Goal: Task Accomplishment & Management: Manage account settings

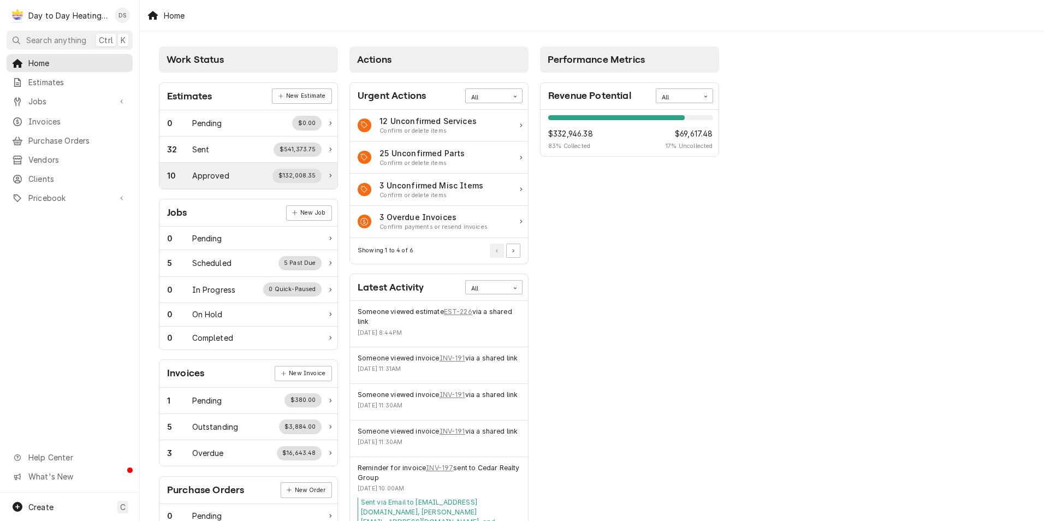
click at [248, 175] on div "10 Approved $132,008.35" at bounding box center [244, 176] width 155 height 14
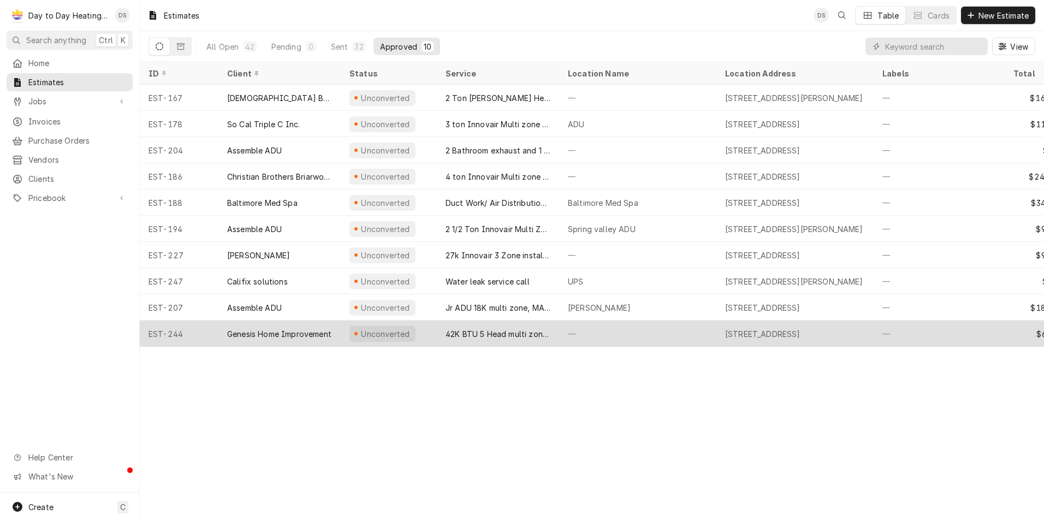
click at [298, 331] on div "Genesis Home Improvement" at bounding box center [279, 333] width 104 height 11
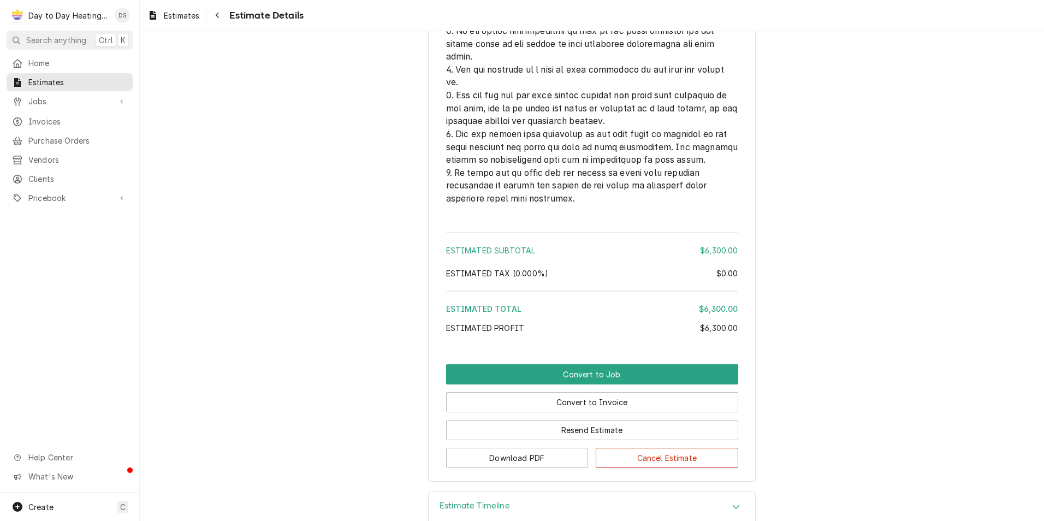
scroll to position [2841, 0]
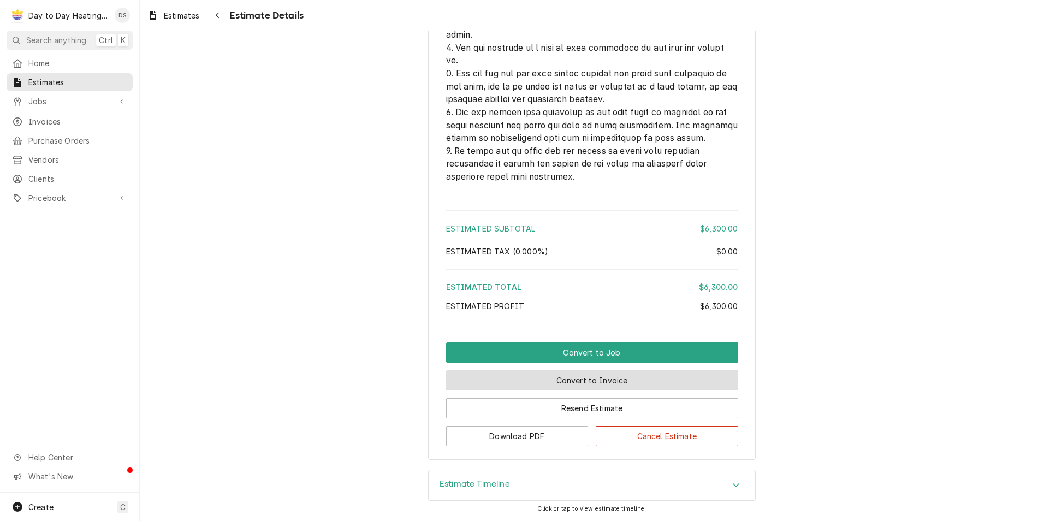
click at [615, 384] on button "Convert to Invoice" at bounding box center [592, 380] width 292 height 20
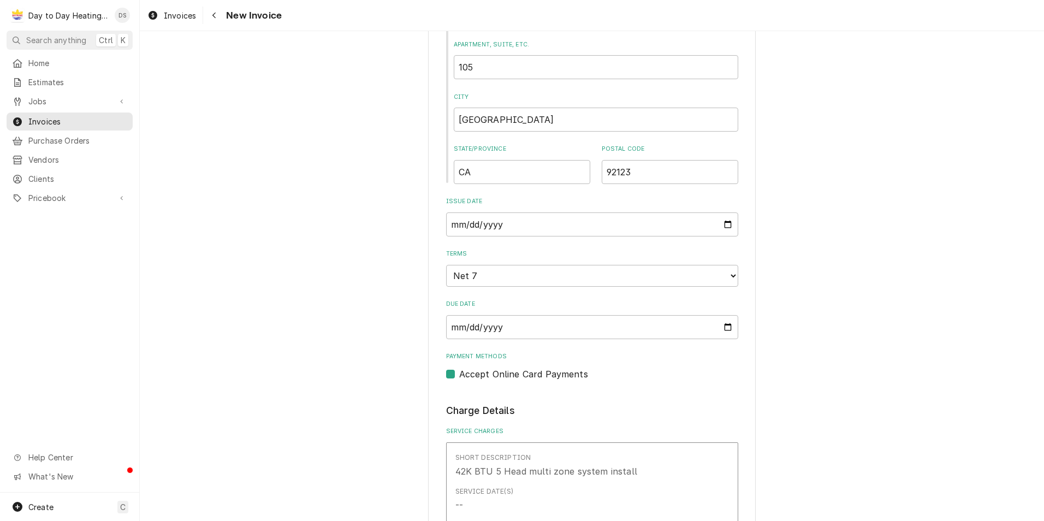
scroll to position [491, 0]
click at [459, 370] on label "Accept Online Card Payments" at bounding box center [523, 372] width 129 height 13
click at [459, 370] on input "Payment Methods" at bounding box center [605, 378] width 292 height 24
checkbox input "false"
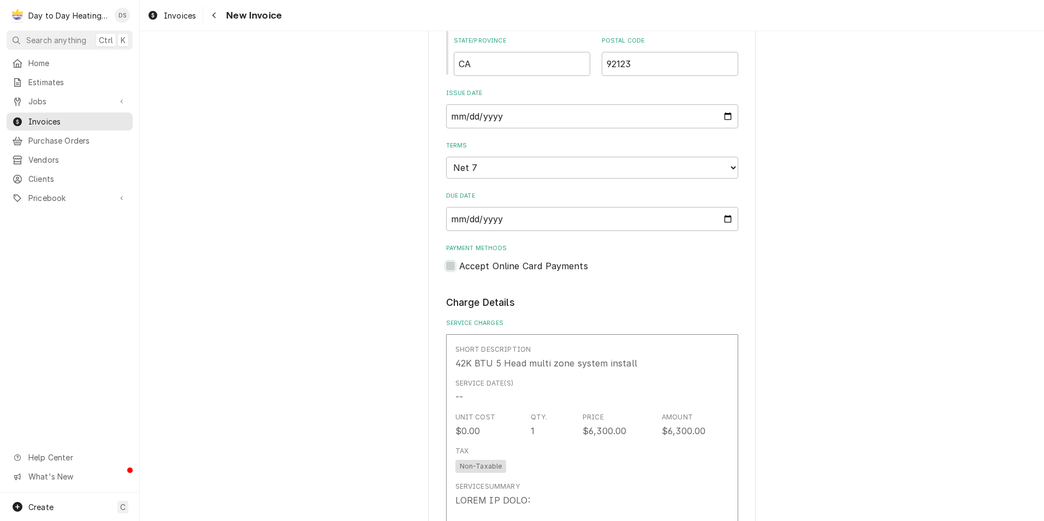
scroll to position [655, 0]
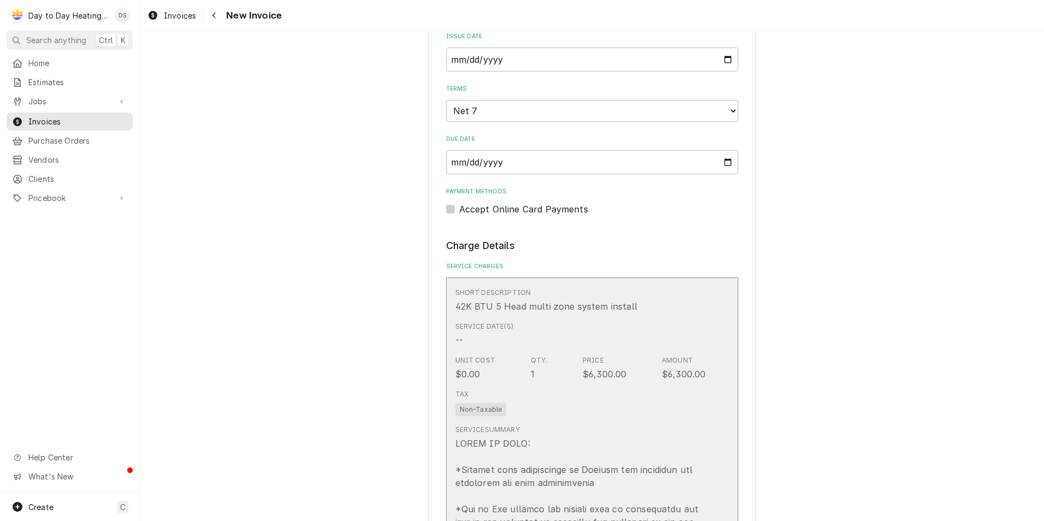
click at [620, 335] on div "Service Date(s) --" at bounding box center [580, 334] width 251 height 34
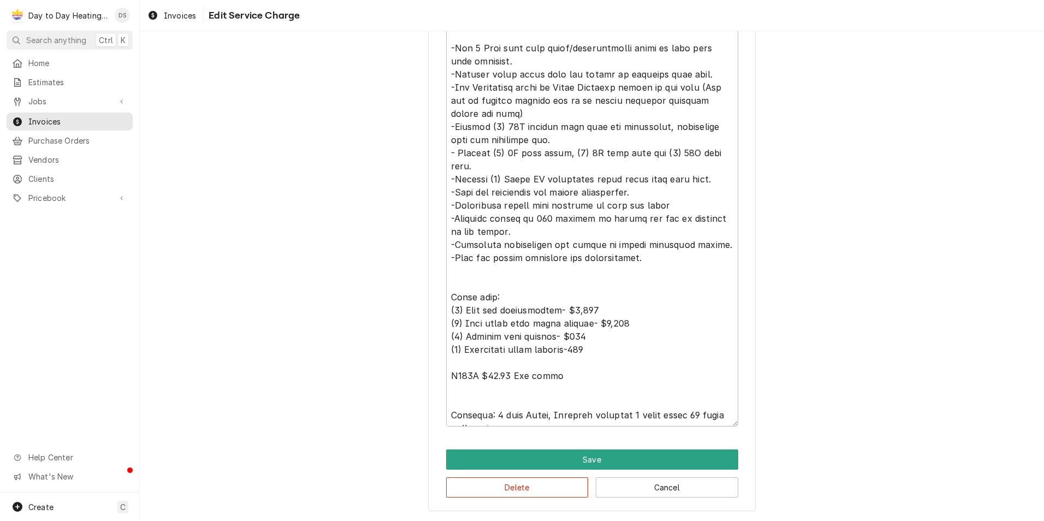
scroll to position [26, 0]
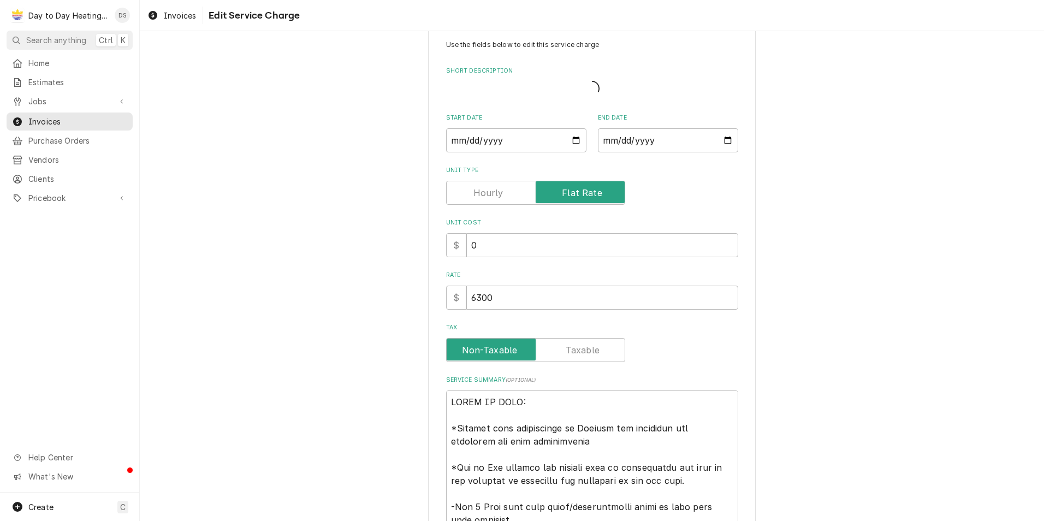
type textarea "x"
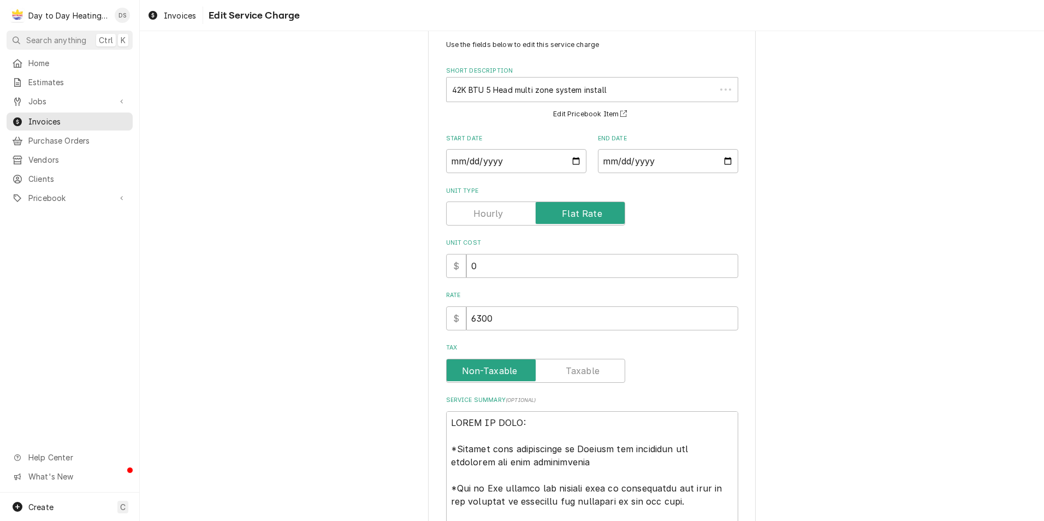
scroll to position [0, 0]
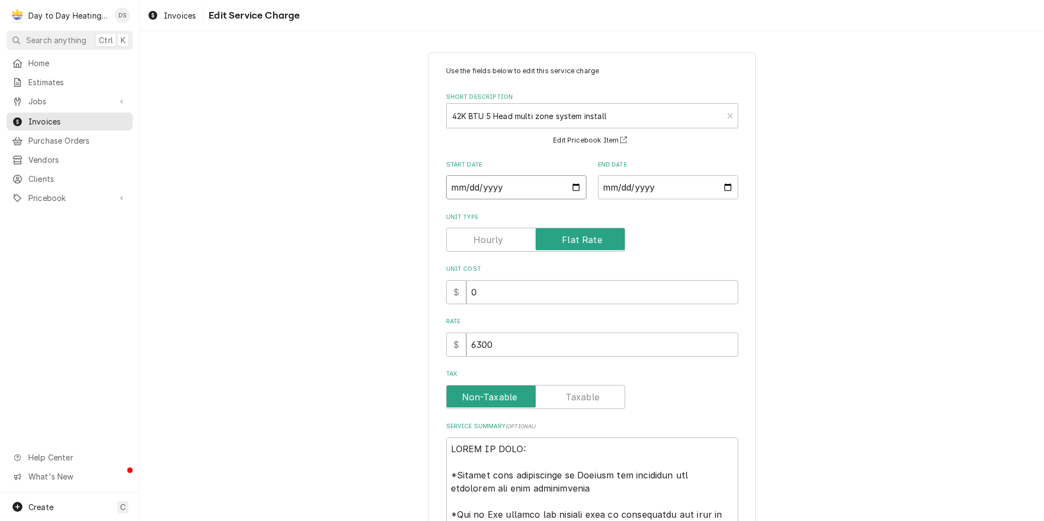
click at [571, 184] on input "Start Date" at bounding box center [516, 187] width 140 height 24
type input "2025-08-11"
type textarea "x"
click at [725, 189] on input "End Date" at bounding box center [668, 187] width 140 height 24
type input "2025-08-12"
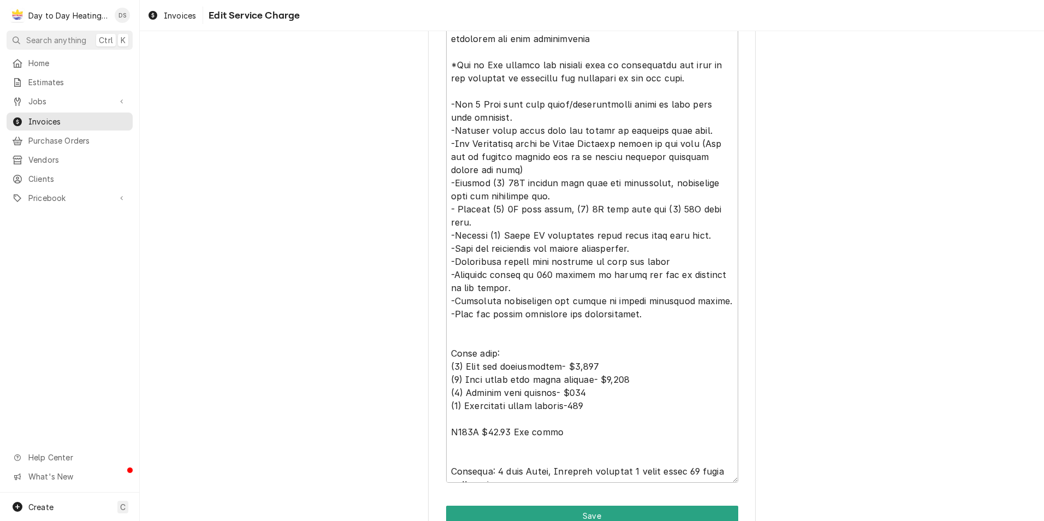
scroll to position [506, 0]
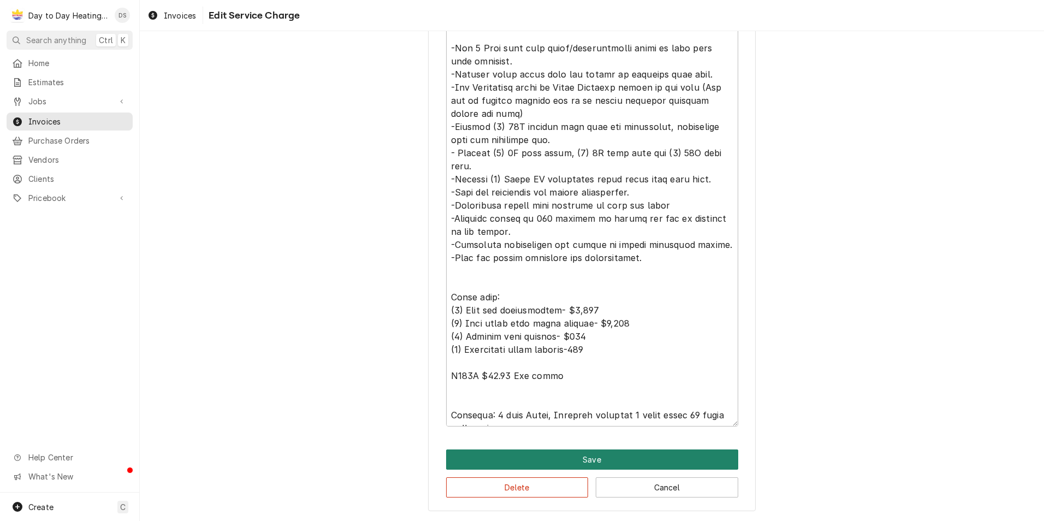
click at [594, 459] on button "Save" at bounding box center [592, 459] width 292 height 20
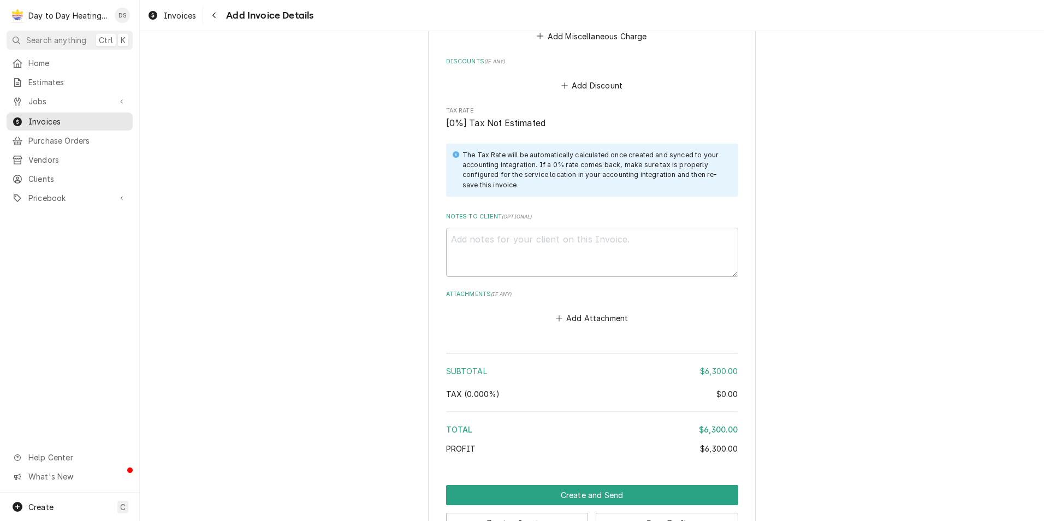
scroll to position [1757, 0]
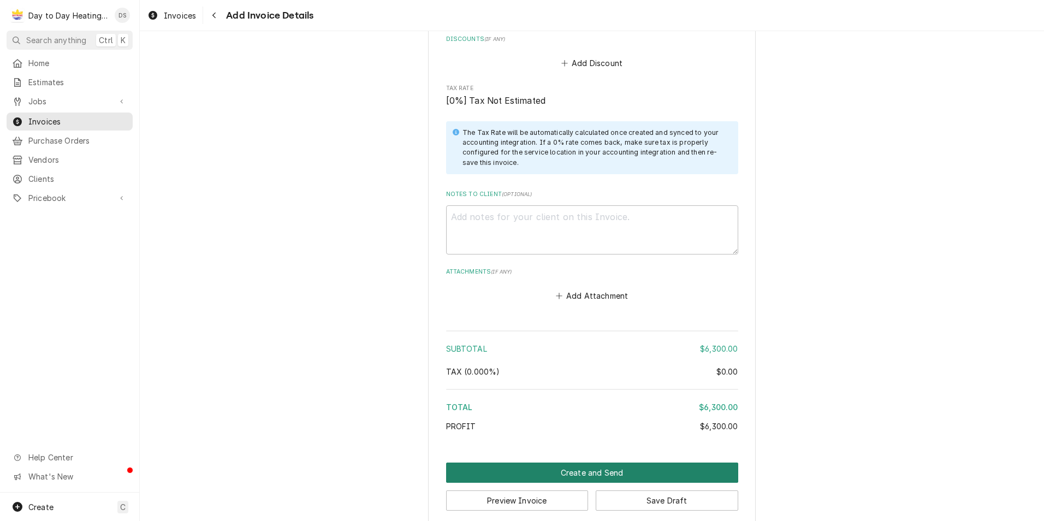
click at [596, 463] on button "Create and Send" at bounding box center [592, 473] width 292 height 20
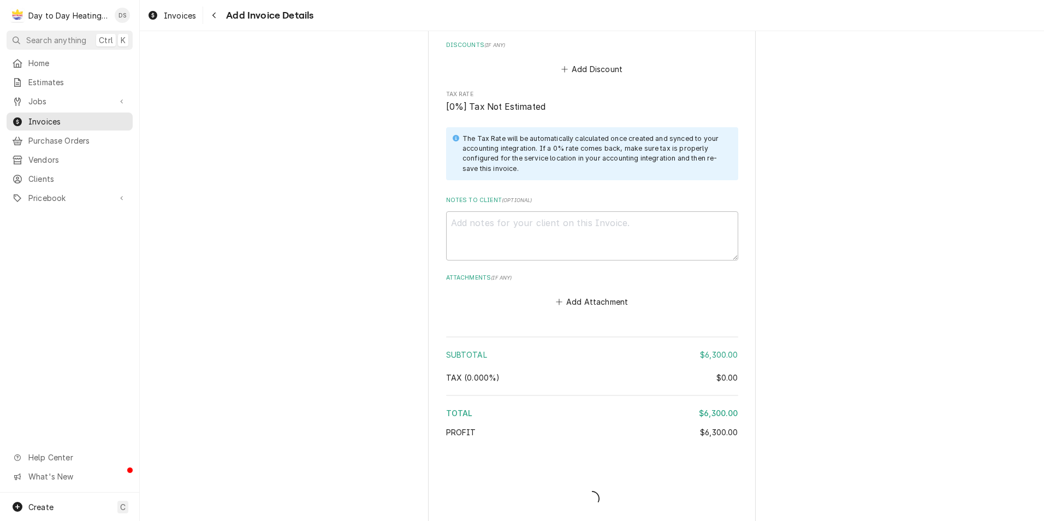
type textarea "x"
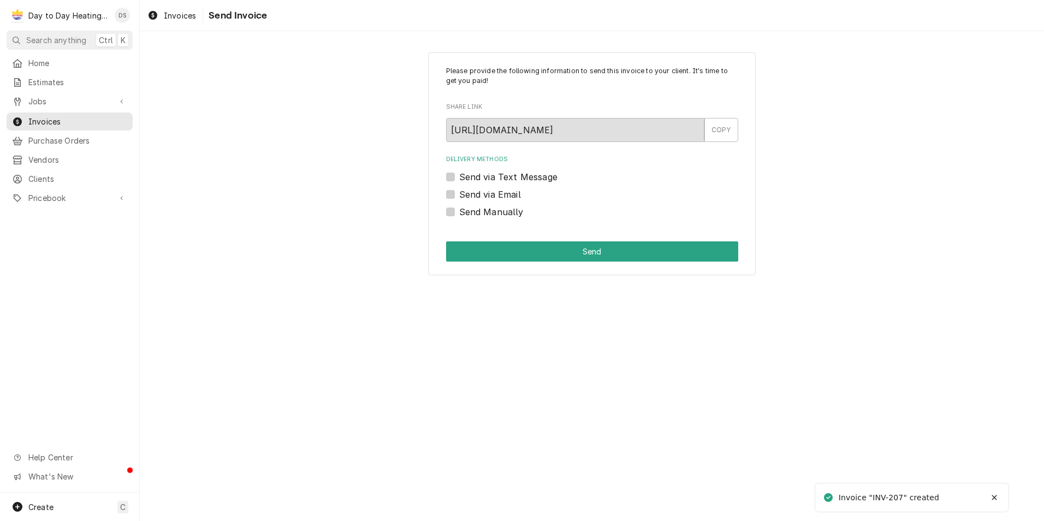
click at [489, 197] on label "Send via Email" at bounding box center [490, 194] width 62 height 13
click at [489, 197] on input "Send via Email" at bounding box center [605, 200] width 292 height 24
checkbox input "true"
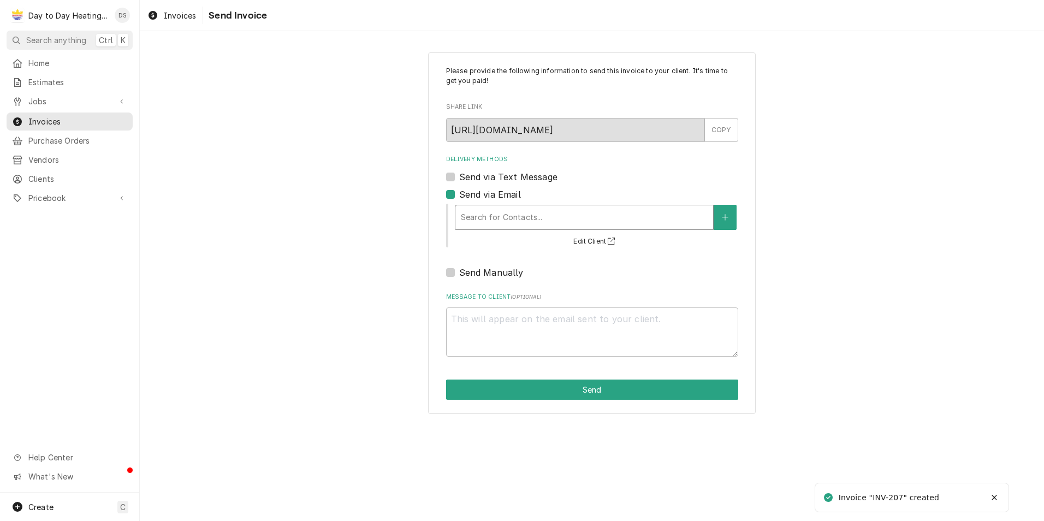
click at [514, 213] on div "Delivery Methods" at bounding box center [584, 218] width 247 height 20
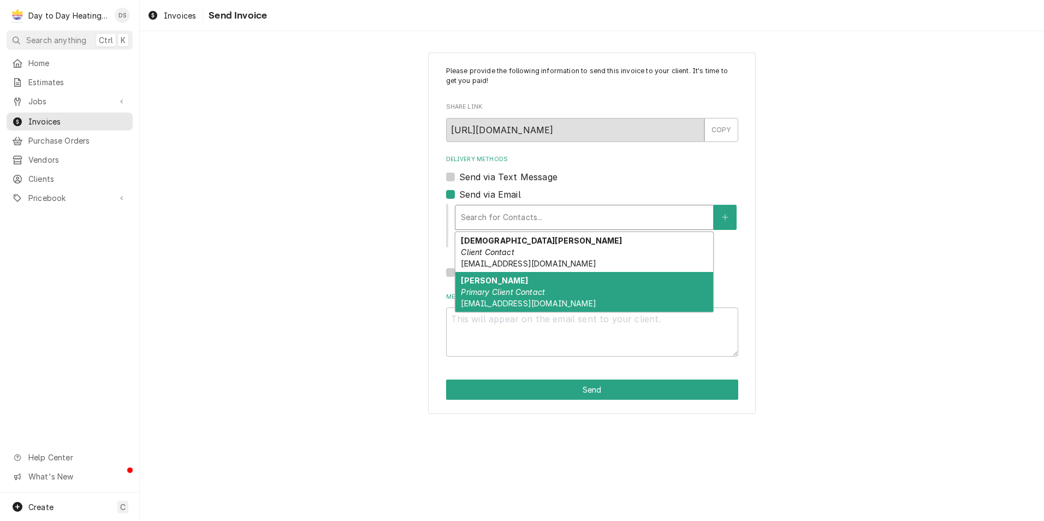
click at [599, 291] on div "Eric Bensor Primary Client Contact erbensor@gmail.com" at bounding box center [584, 292] width 258 height 40
type textarea "x"
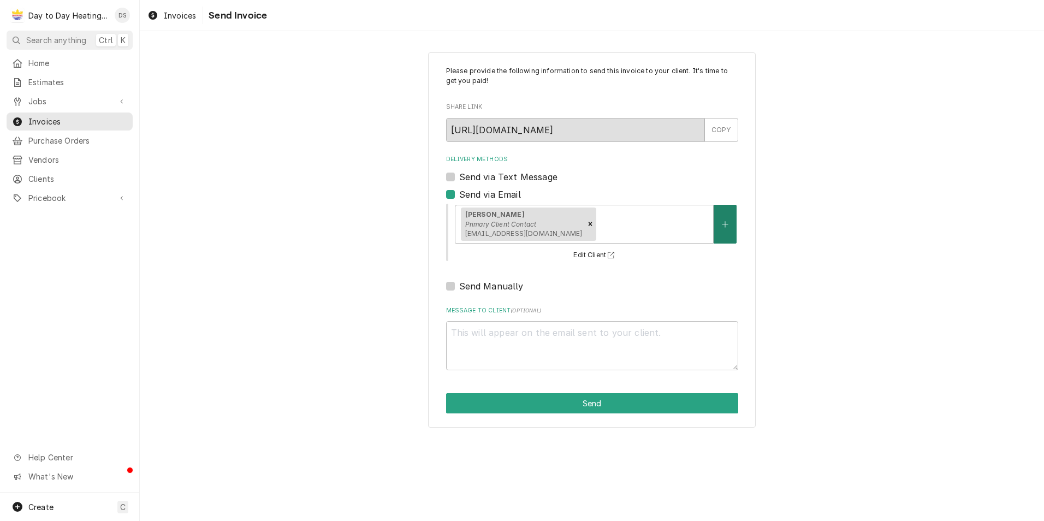
click at [728, 228] on button "Delivery Methods" at bounding box center [725, 224] width 23 height 39
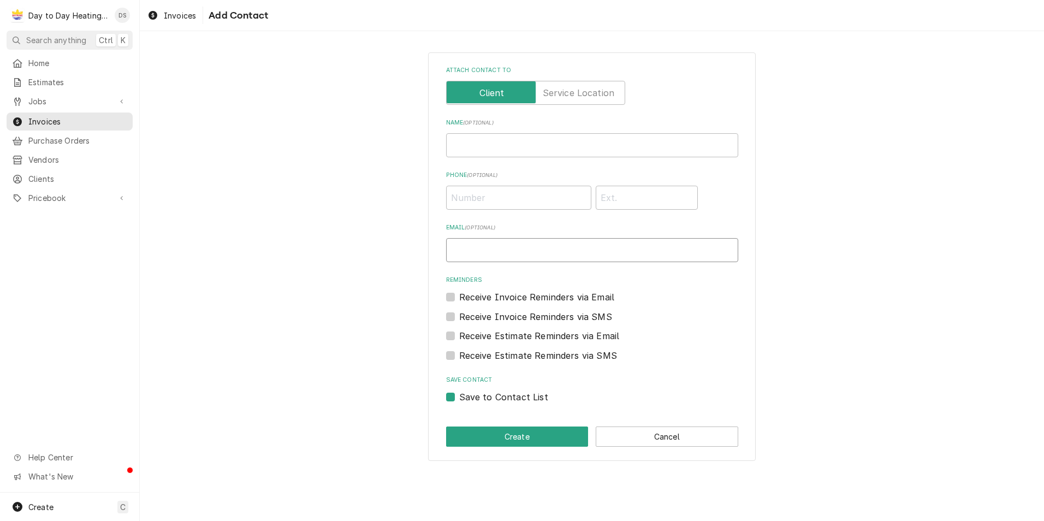
click at [527, 256] on input "Email ( optional )" at bounding box center [592, 250] width 292 height 24
type input "Vendors.ghi@gmail.com"
click at [690, 304] on div "Receive Invoice Reminders via Email" at bounding box center [592, 297] width 292 height 13
click at [579, 297] on label "Receive Invoice Reminders via Email" at bounding box center [537, 297] width 156 height 13
click at [579, 297] on input "Reminders" at bounding box center [605, 303] width 292 height 24
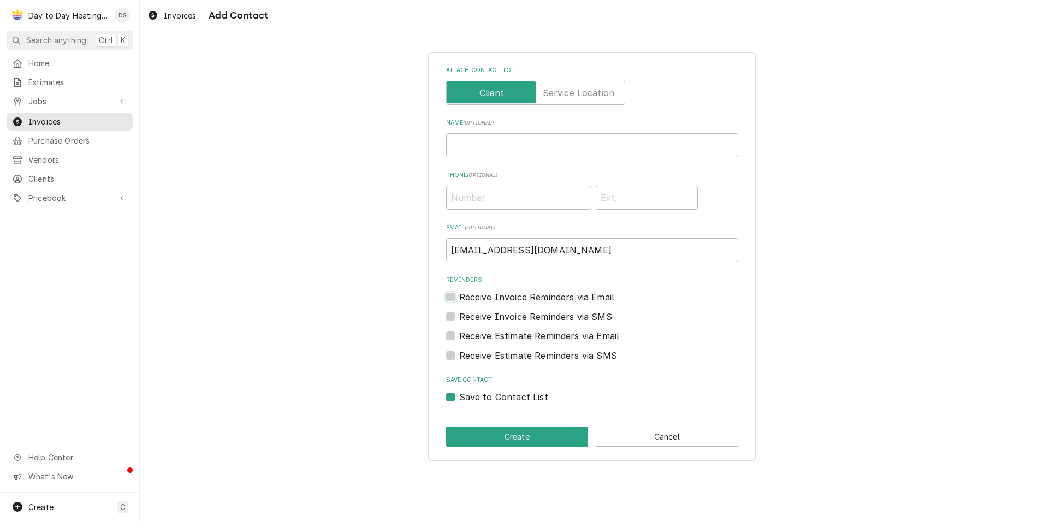
checkbox input "true"
click at [567, 340] on label "Receive Estimate Reminders via Email" at bounding box center [539, 335] width 161 height 13
click at [567, 340] on input "Contact Edit Form" at bounding box center [605, 341] width 292 height 24
checkbox input "true"
click at [549, 430] on button "Create" at bounding box center [517, 436] width 143 height 20
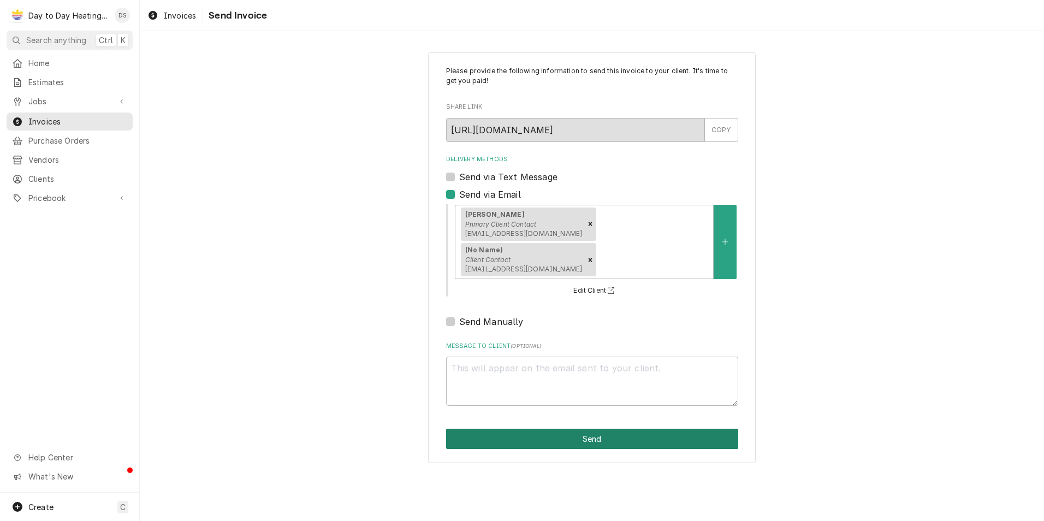
click at [604, 429] on button "Send" at bounding box center [592, 439] width 292 height 20
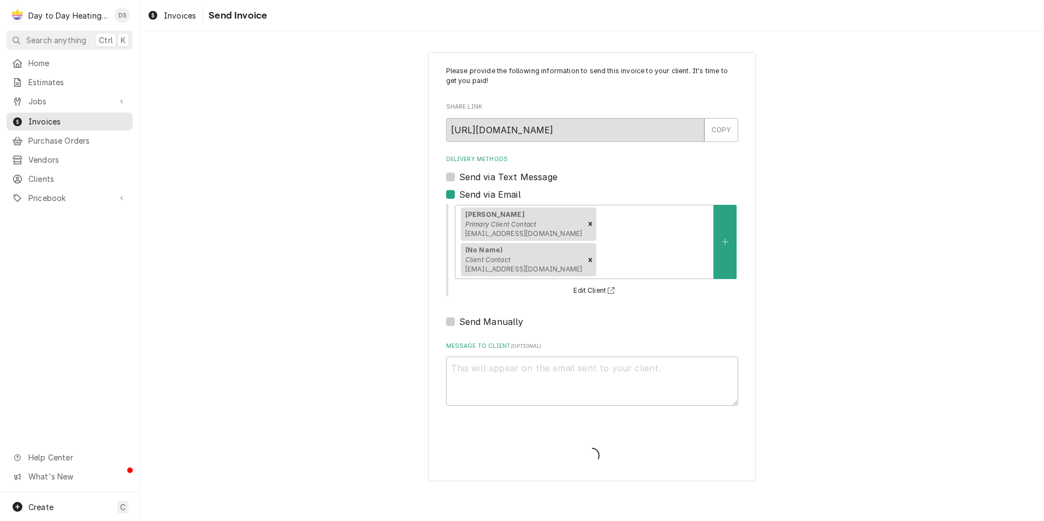
type textarea "x"
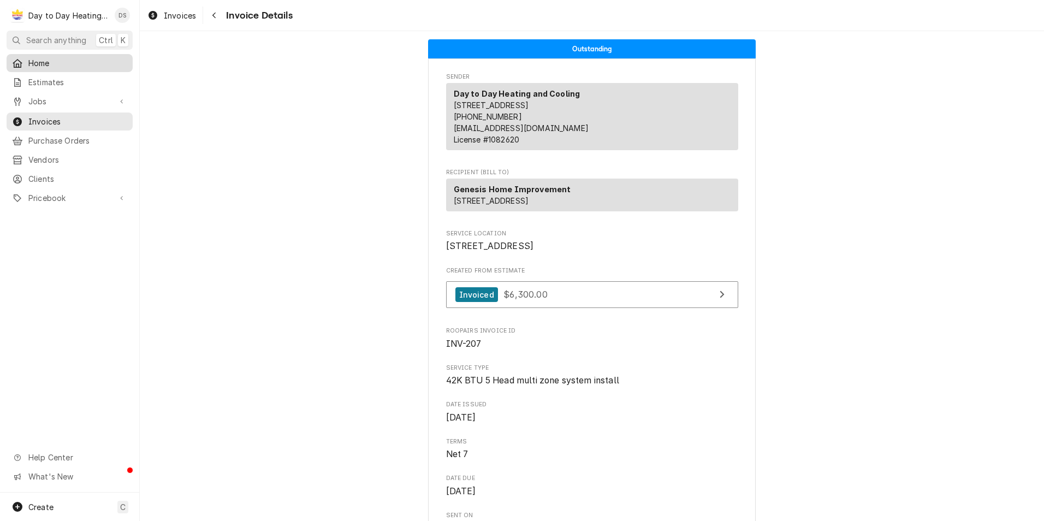
click at [49, 58] on span "Home" at bounding box center [77, 62] width 99 height 11
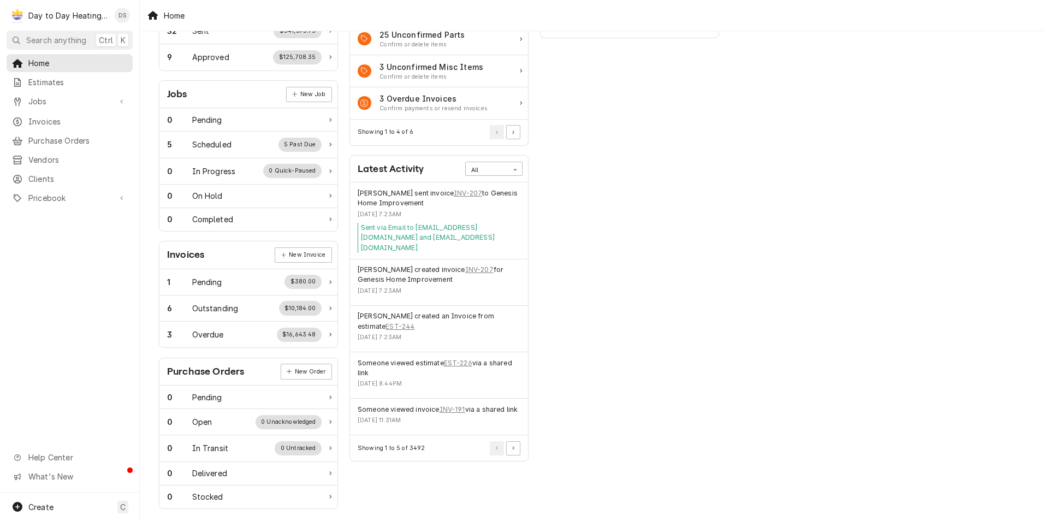
scroll to position [126, 0]
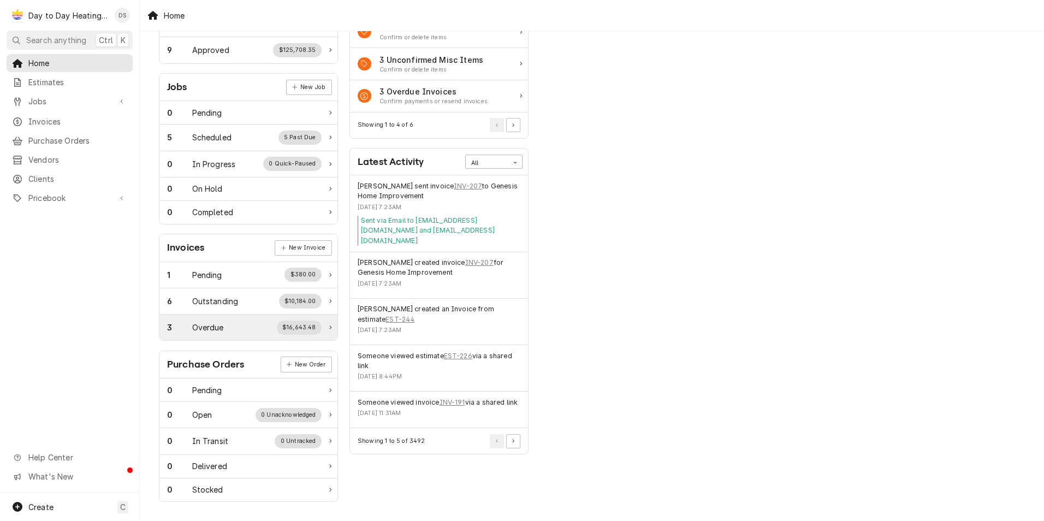
click at [294, 330] on div "$16,643.48" at bounding box center [299, 328] width 45 height 14
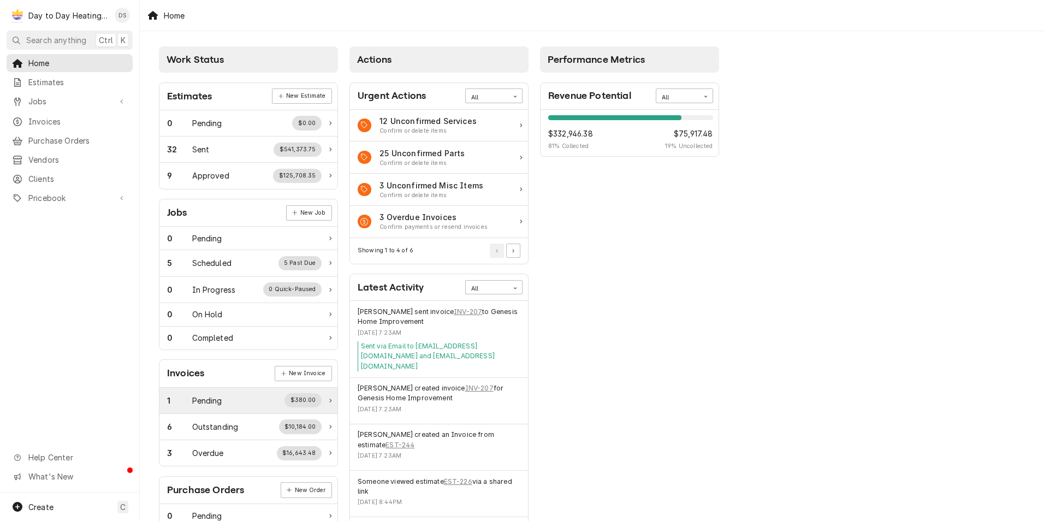
click at [254, 403] on div "1 Pending $380.00" at bounding box center [244, 400] width 155 height 14
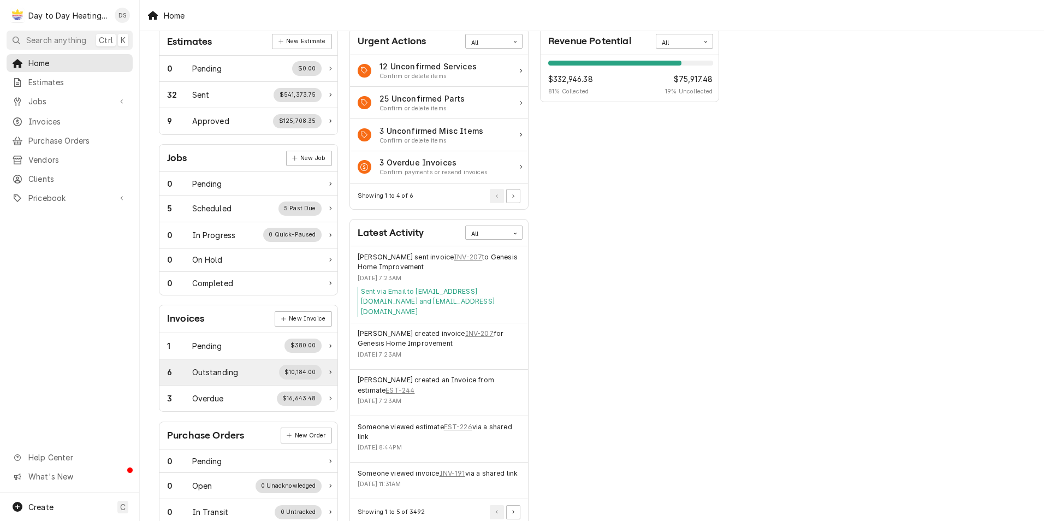
click at [252, 371] on div "6 Outstanding $10,184.00" at bounding box center [244, 372] width 155 height 14
